Goal: Transaction & Acquisition: Book appointment/travel/reservation

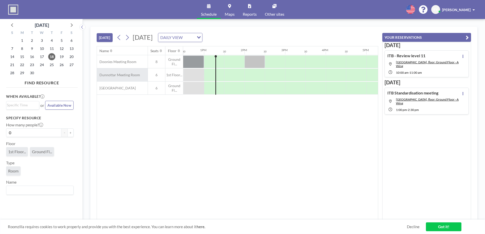
scroll to position [0, 507]
click at [73, 24] on icon at bounding box center [71, 25] width 7 height 7
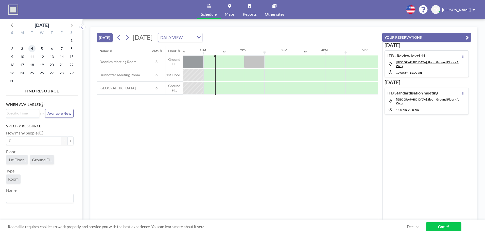
click at [31, 48] on span "4" at bounding box center [31, 48] width 7 height 7
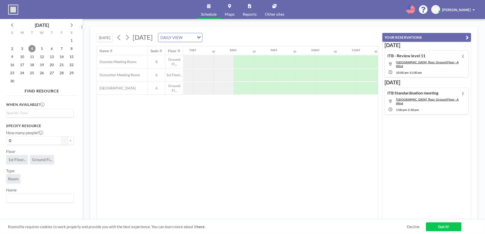
scroll to position [0, 304]
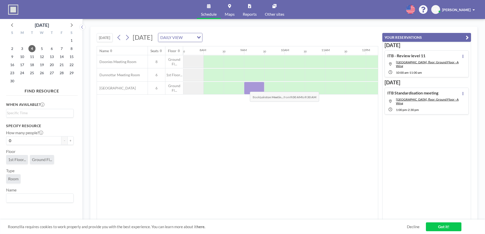
click at [246, 88] on div at bounding box center [254, 88] width 20 height 13
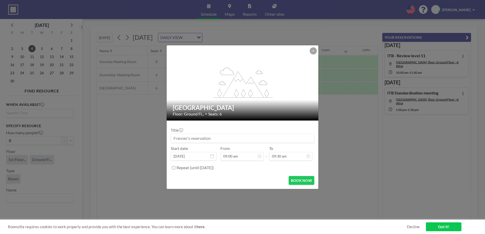
click at [230, 137] on input at bounding box center [242, 138] width 143 height 9
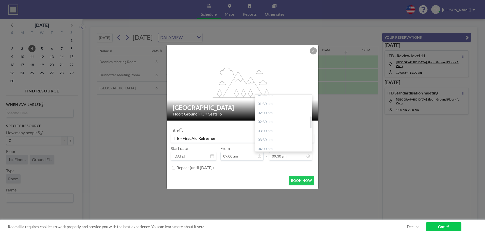
scroll to position [103, 0]
type input "ITB - First Aid Refresher"
click at [290, 137] on div "04:00 pm" at bounding box center [284, 140] width 59 height 9
type input "04:00 pm"
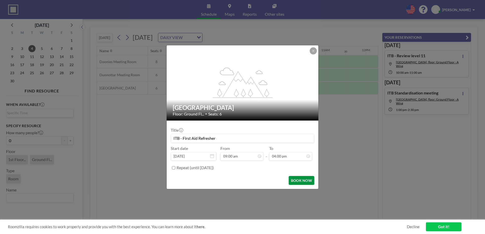
click at [302, 178] on button "BOOK NOW" at bounding box center [302, 180] width 26 height 9
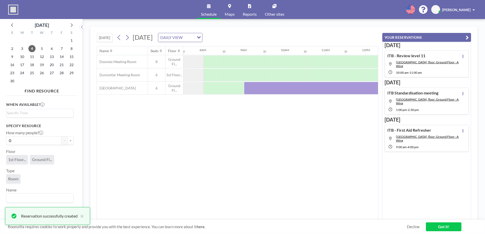
click at [448, 226] on link "Got it!" at bounding box center [444, 227] width 36 height 9
